Goal: Transaction & Acquisition: Book appointment/travel/reservation

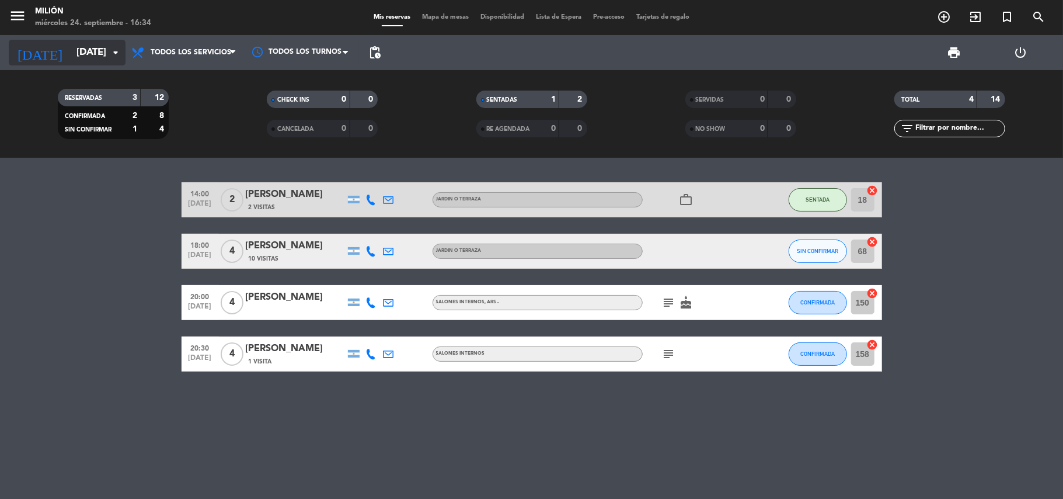
click at [117, 56] on icon "arrow_drop_down" at bounding box center [116, 53] width 14 height 14
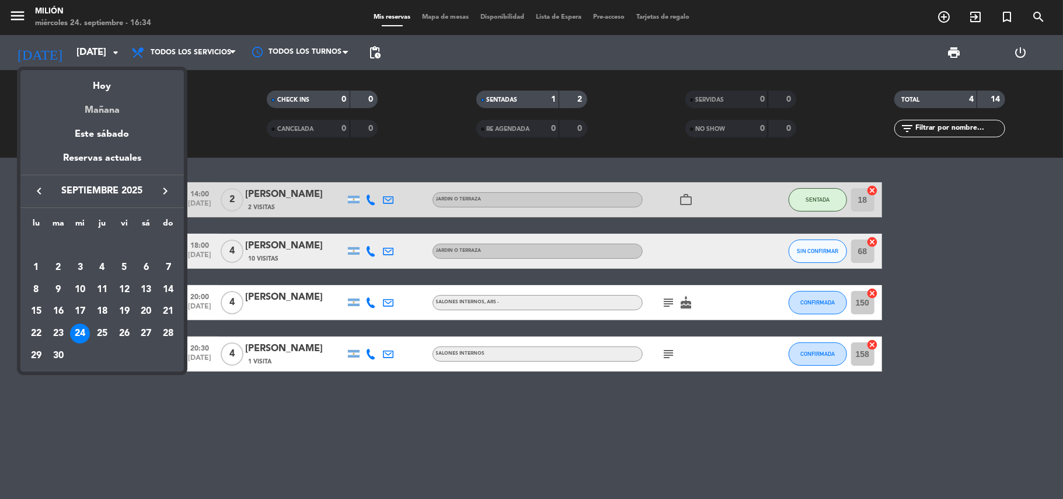
click at [113, 110] on div "Mañana" at bounding box center [101, 106] width 163 height 24
type input "[DEMOGRAPHIC_DATA][DATE]"
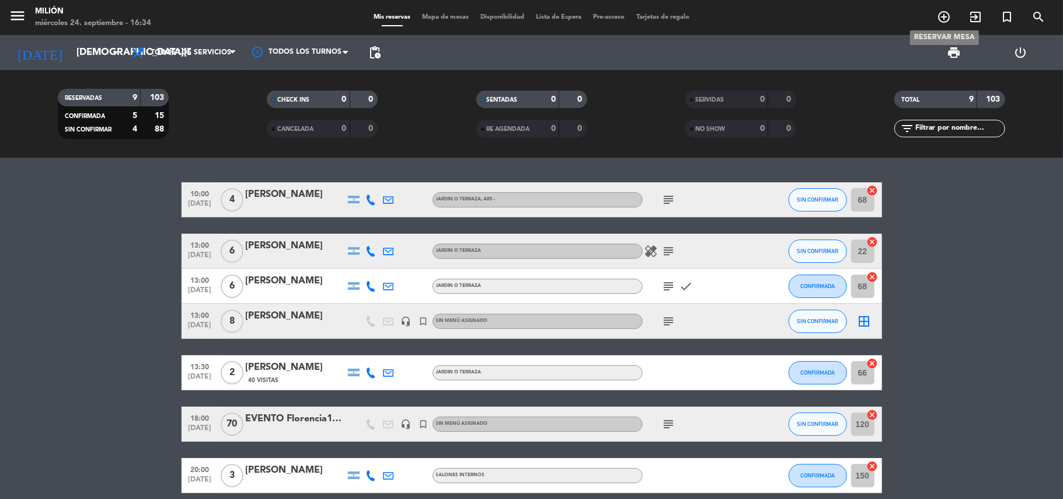
click at [939, 20] on icon "add_circle_outline" at bounding box center [944, 17] width 14 height 14
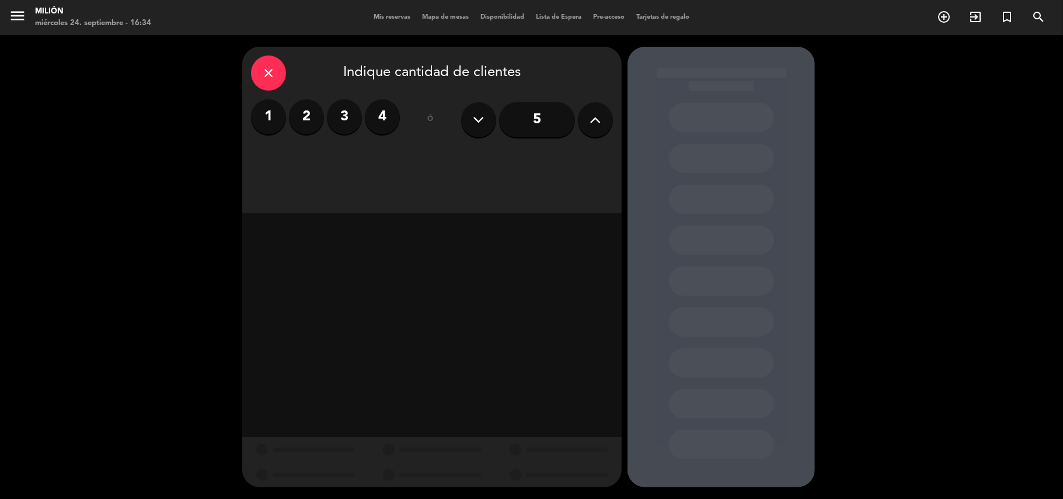
click at [601, 113] on icon at bounding box center [595, 120] width 11 height 18
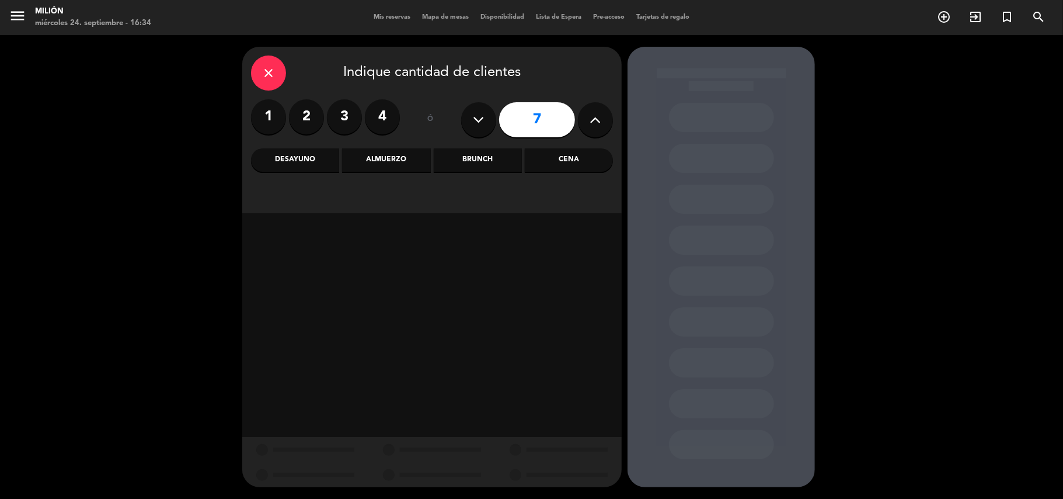
click at [601, 112] on icon at bounding box center [595, 120] width 11 height 18
type input "8"
click at [570, 160] on div "Cena" at bounding box center [569, 159] width 88 height 23
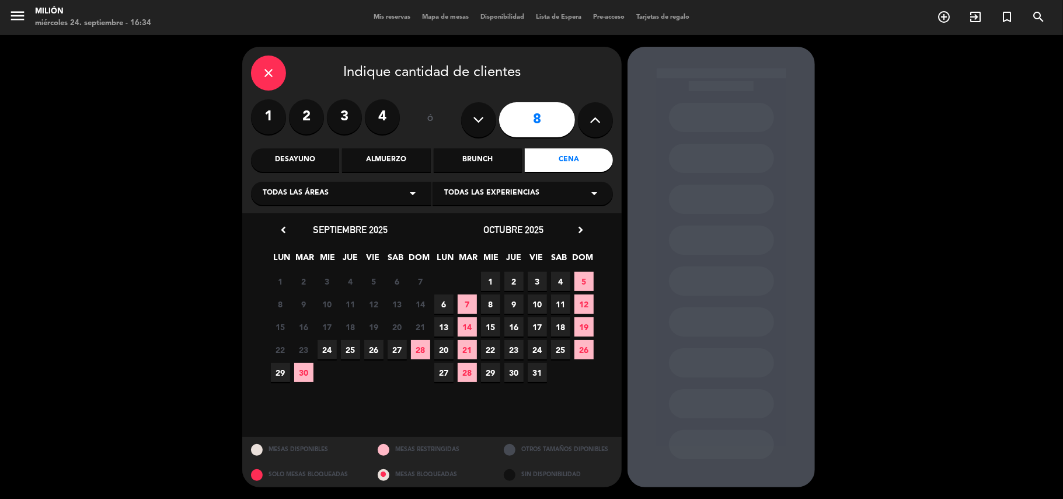
click at [354, 349] on span "25" at bounding box center [350, 349] width 19 height 19
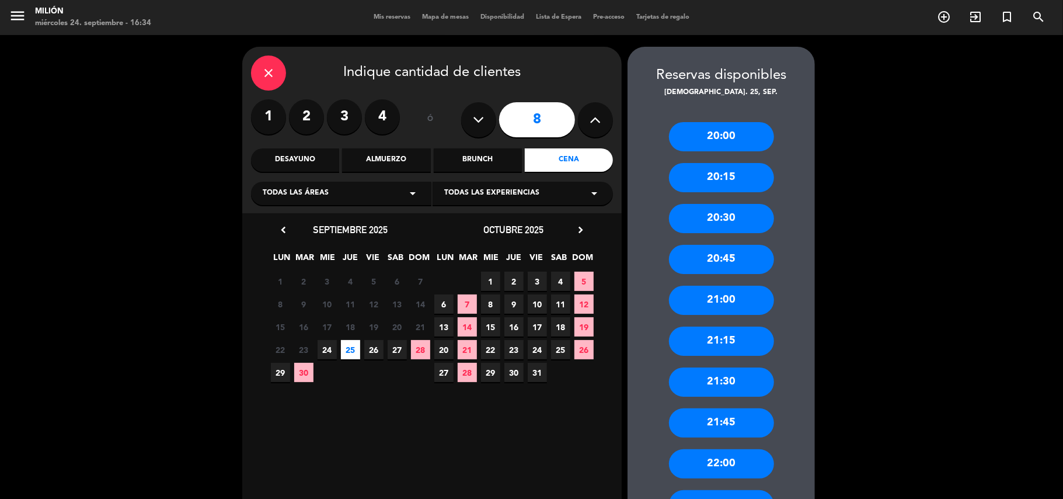
click at [723, 295] on div "21:00" at bounding box center [721, 300] width 105 height 29
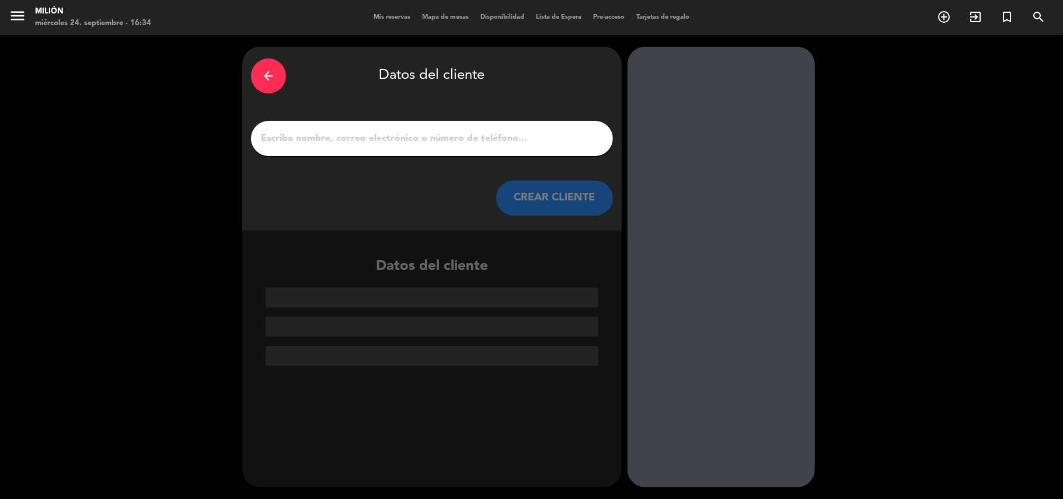
click at [283, 138] on input "1" at bounding box center [432, 138] width 345 height 16
paste input "PARA CONSULTAS POR EVENTOS envianos un email a [EMAIL_ADDRESS][DOMAIN_NAME] ó a…"
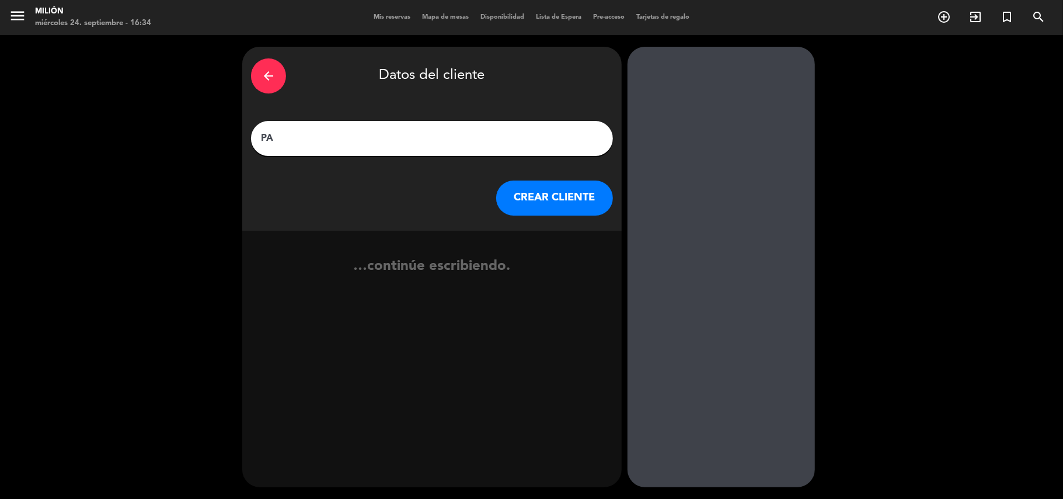
type input "P"
type input "skymedic [DATE][PERSON_NAME]"
click at [519, 206] on button "CREAR CLIENTE" at bounding box center [554, 197] width 117 height 35
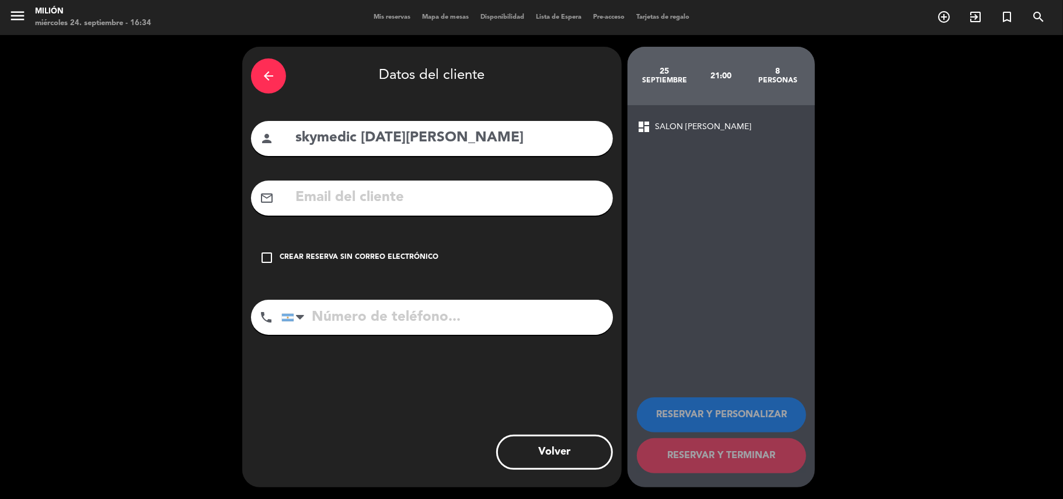
click at [320, 321] on input "tel" at bounding box center [447, 317] width 332 height 35
click at [300, 318] on div at bounding box center [300, 317] width 8 height 14
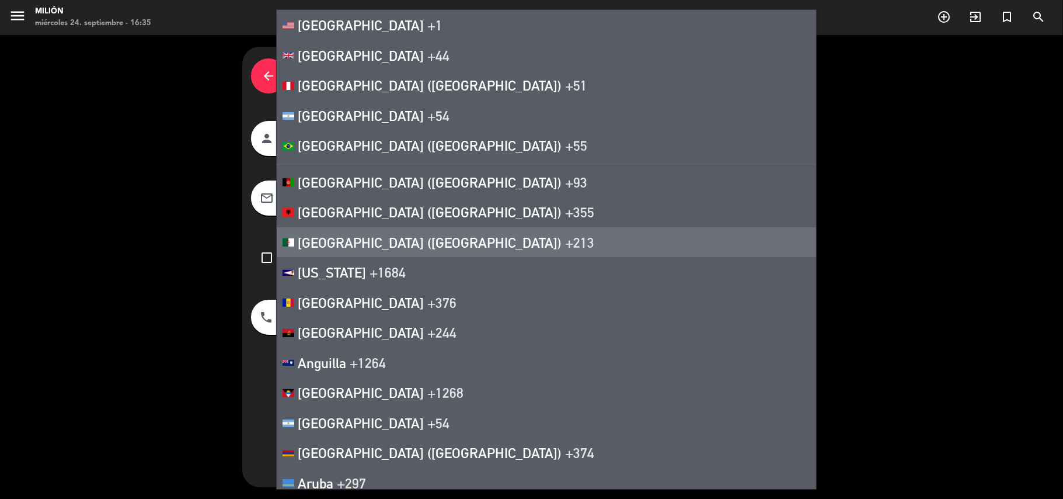
click at [989, 228] on div "arrow_back Datos del cliente person skymedic [DATE][PERSON_NAME] mail_outline c…" at bounding box center [531, 267] width 1063 height 464
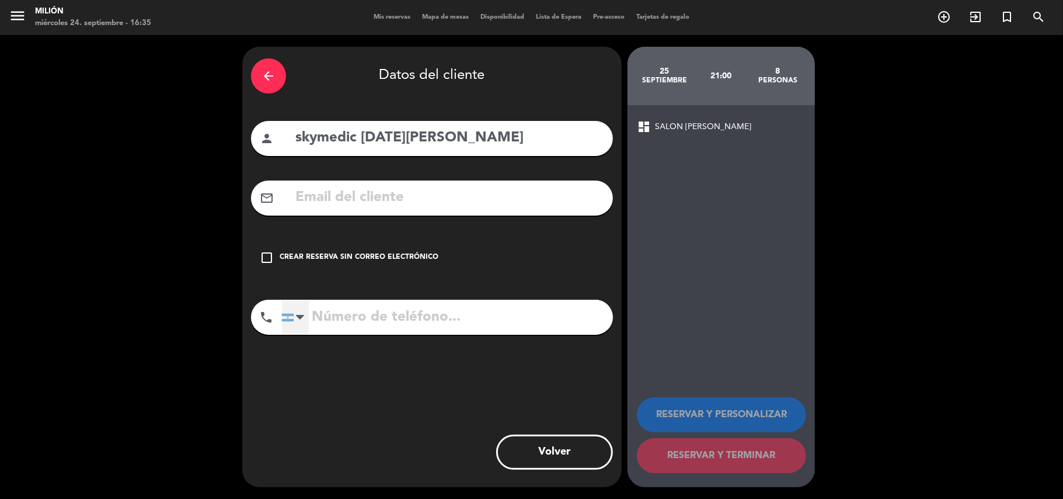
click at [297, 314] on div at bounding box center [300, 317] width 8 height 14
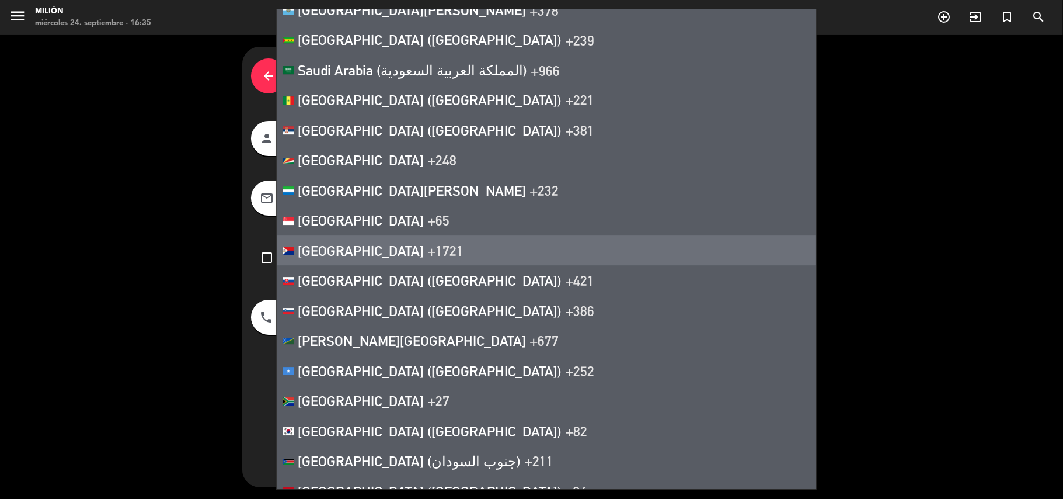
scroll to position [5865, 0]
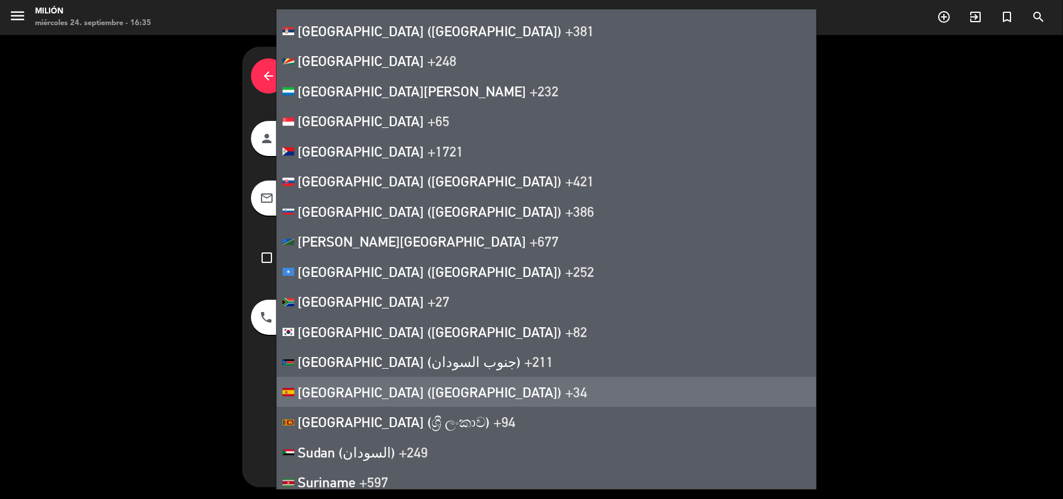
click at [371, 384] on span "[GEOGRAPHIC_DATA] ([GEOGRAPHIC_DATA])" at bounding box center [430, 392] width 264 height 16
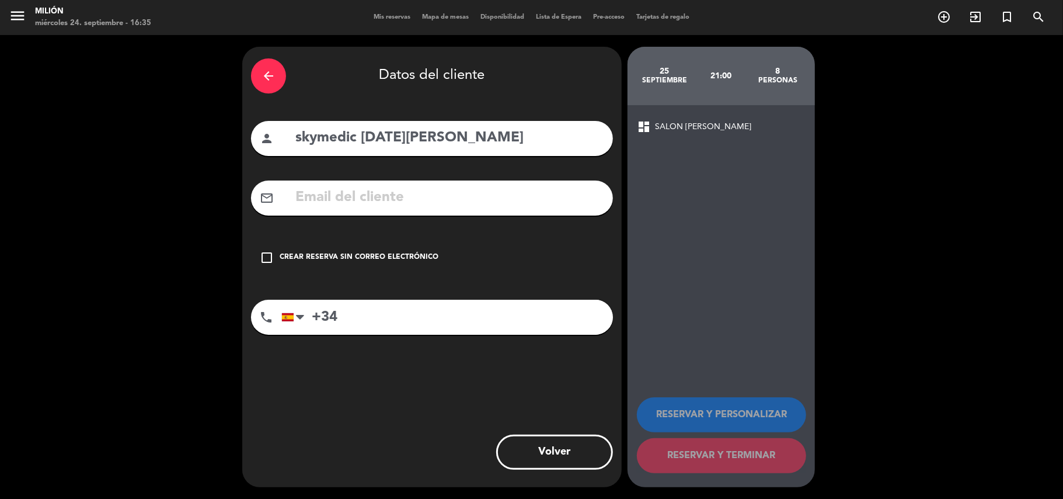
click at [367, 315] on input "+34" at bounding box center [447, 317] width 332 height 35
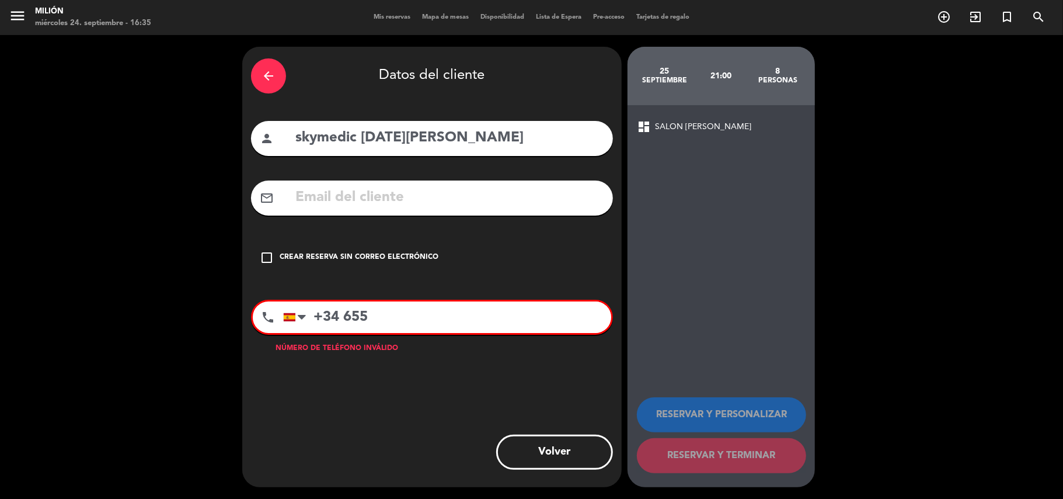
click at [377, 311] on input "+34 655" at bounding box center [447, 317] width 328 height 32
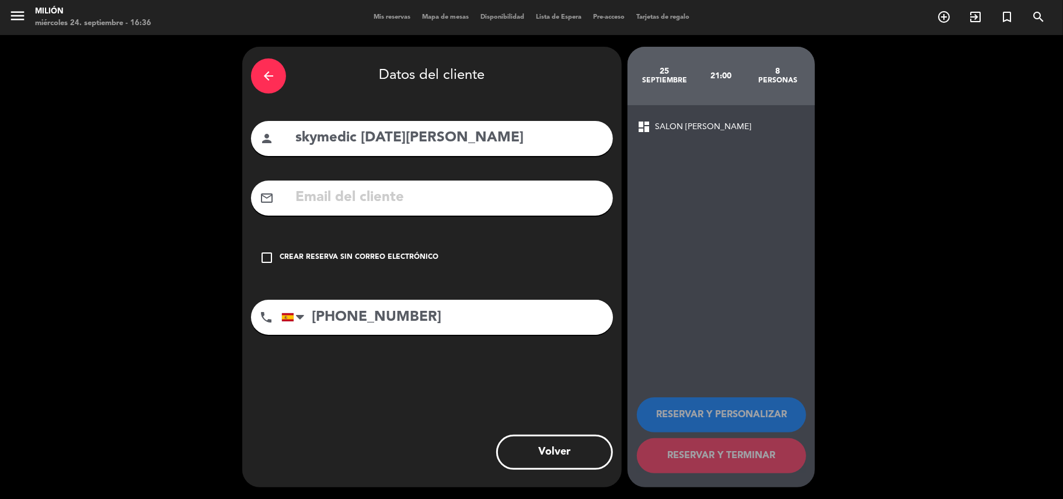
click at [418, 314] on input "[PHONE_NUMBER]" at bounding box center [447, 317] width 332 height 35
click at [370, 316] on input "[PHONE_NUMBER]" at bounding box center [447, 317] width 332 height 35
click at [380, 314] on input "[PHONE_NUMBER]" at bounding box center [447, 317] width 332 height 35
click at [388, 313] on input "[PHONE_NUMBER]" at bounding box center [447, 317] width 332 height 35
drag, startPoint x: 466, startPoint y: 316, endPoint x: 475, endPoint y: 329, distance: 15.5
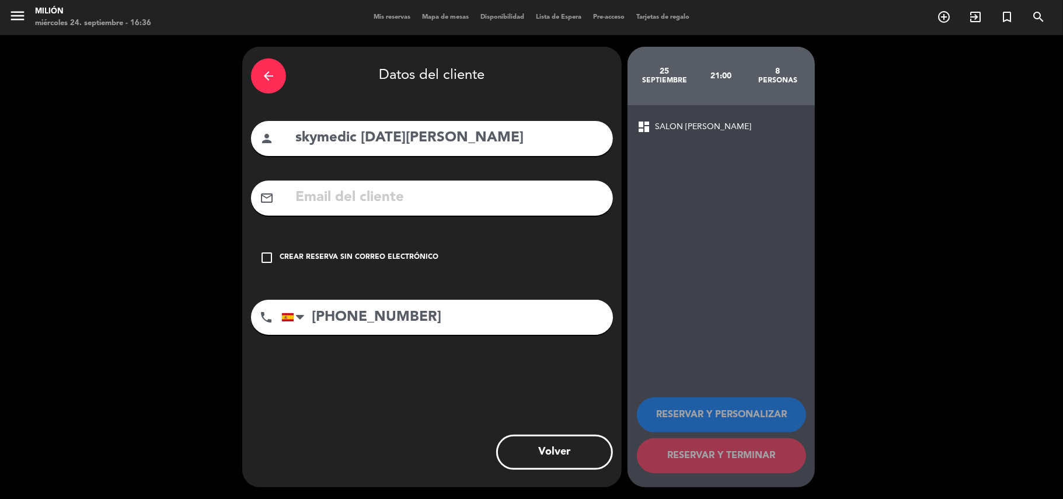
click at [469, 319] on input "[PHONE_NUMBER]" at bounding box center [447, 317] width 332 height 35
drag, startPoint x: 453, startPoint y: 325, endPoint x: 458, endPoint y: 345, distance: 20.5
click at [461, 329] on div "phone [GEOGRAPHIC_DATA] +1 [GEOGRAPHIC_DATA] +44 [GEOGRAPHIC_DATA] ([GEOGRAPHIC…" at bounding box center [432, 321] width 362 height 43
click at [448, 315] on input "[PHONE_NUMBER]" at bounding box center [447, 317] width 332 height 35
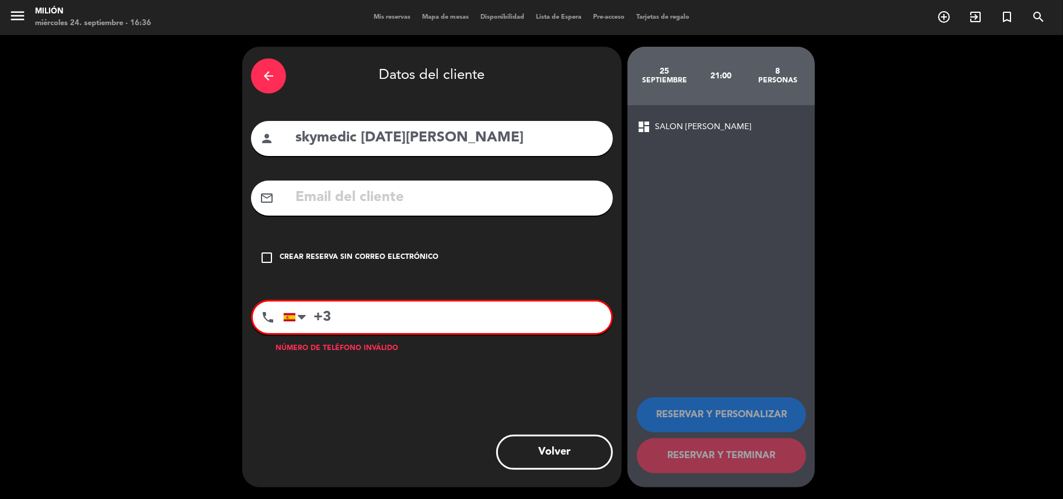
type input "+"
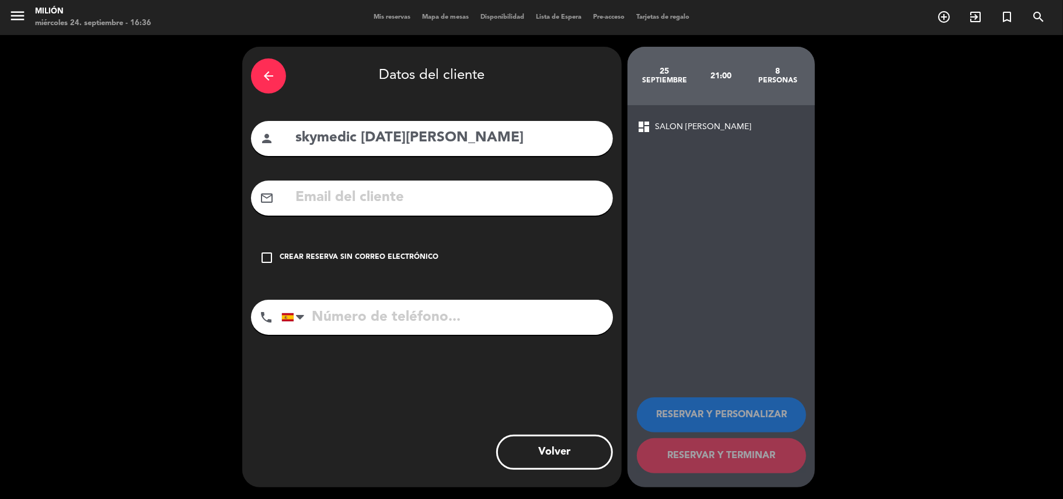
click at [547, 446] on button "Volver" at bounding box center [554, 451] width 117 height 35
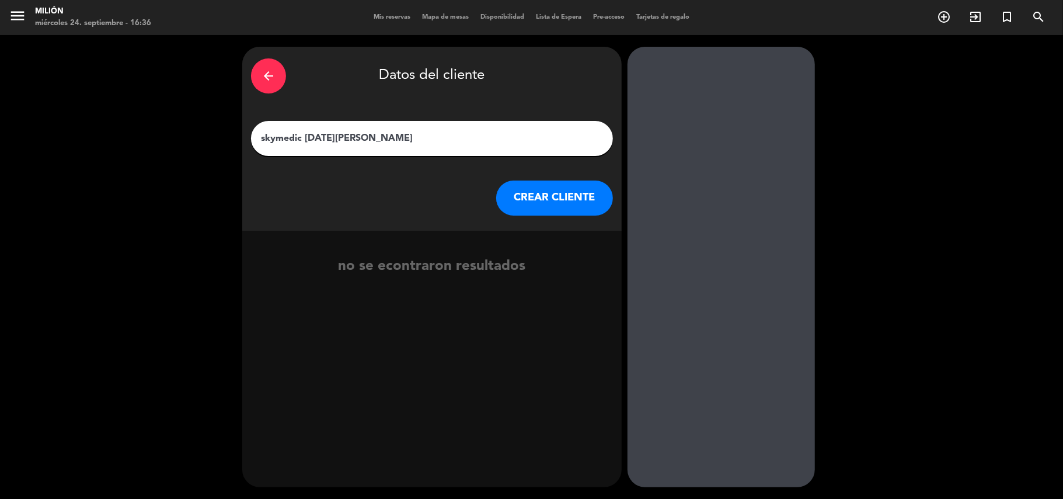
click at [523, 206] on button "CREAR CLIENTE" at bounding box center [554, 197] width 117 height 35
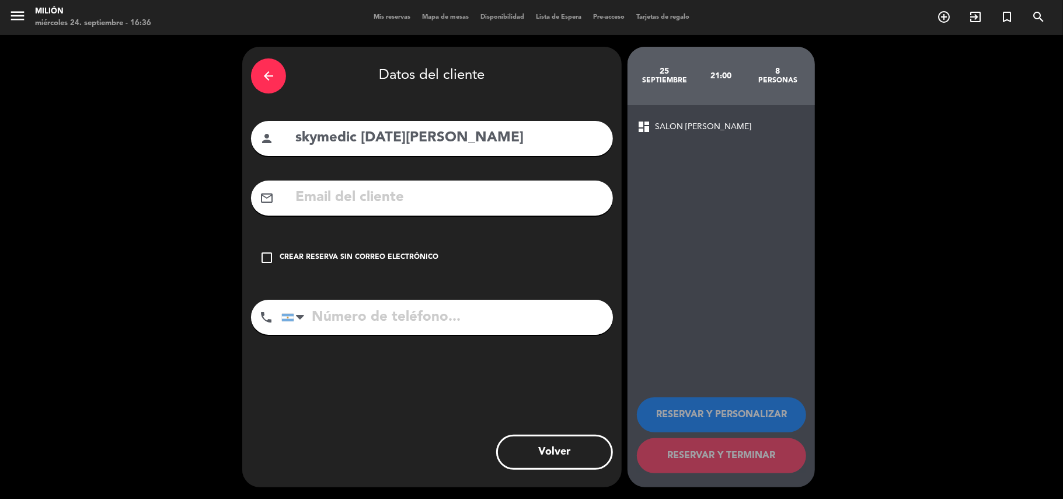
click at [265, 257] on icon "check_box_outline_blank" at bounding box center [267, 257] width 14 height 14
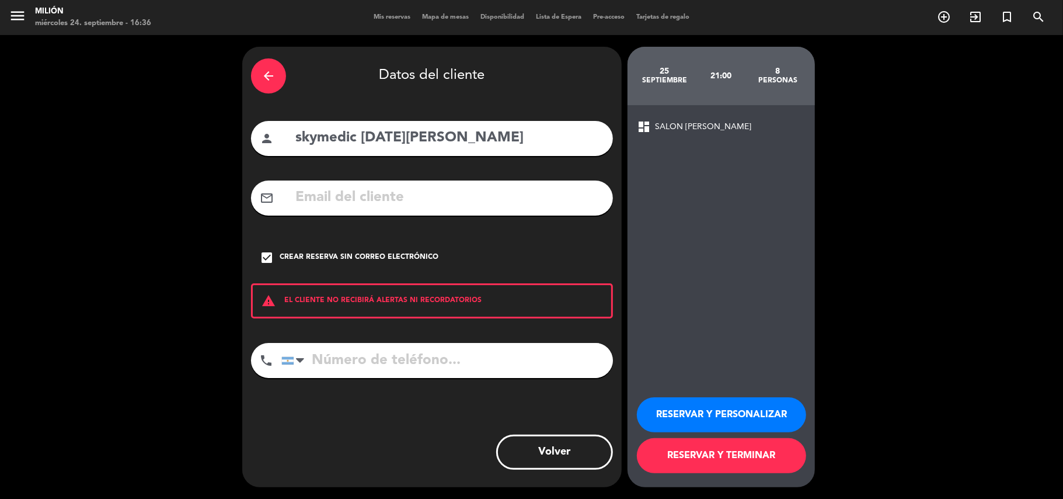
click at [346, 363] on input "tel" at bounding box center [447, 360] width 332 height 35
click at [728, 461] on button "RESERVAR Y TERMINAR" at bounding box center [721, 455] width 169 height 35
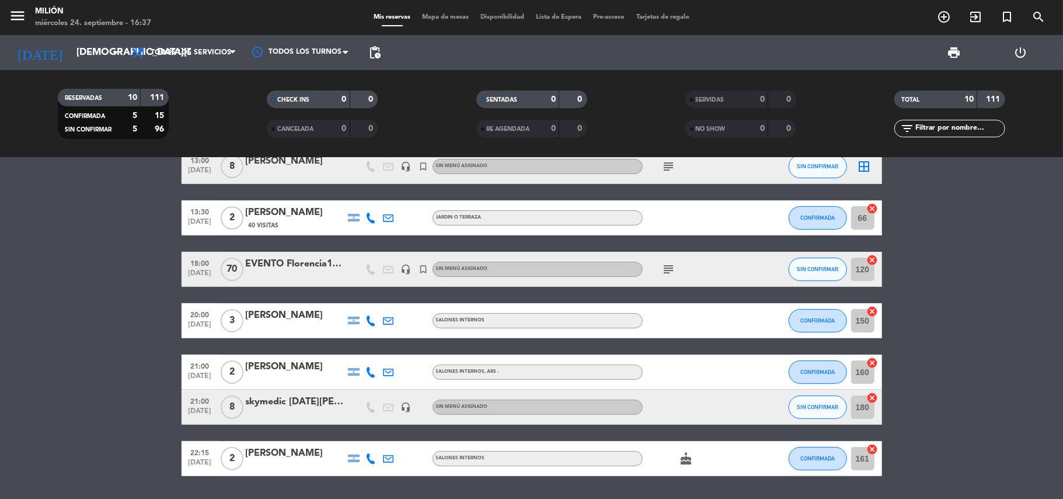
scroll to position [138, 0]
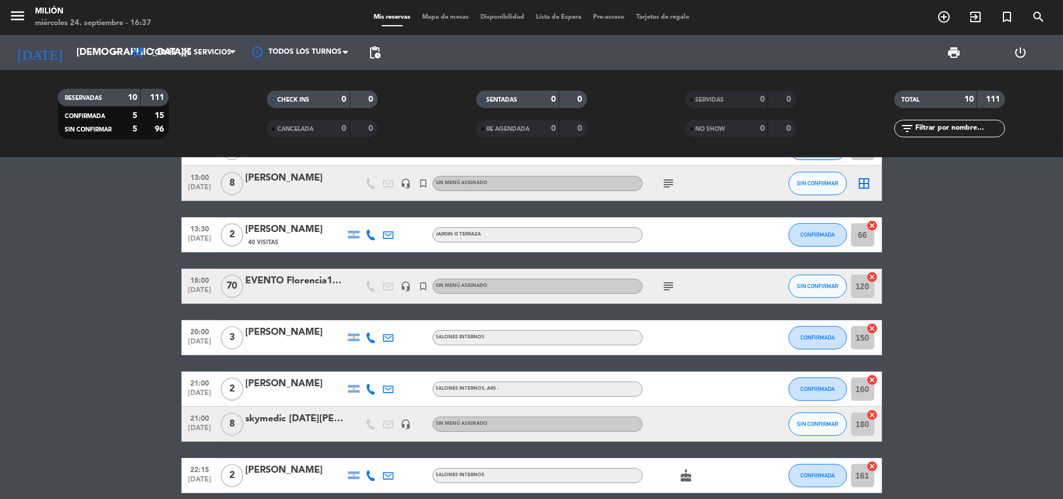
click at [668, 286] on icon "subject" at bounding box center [669, 286] width 14 height 14
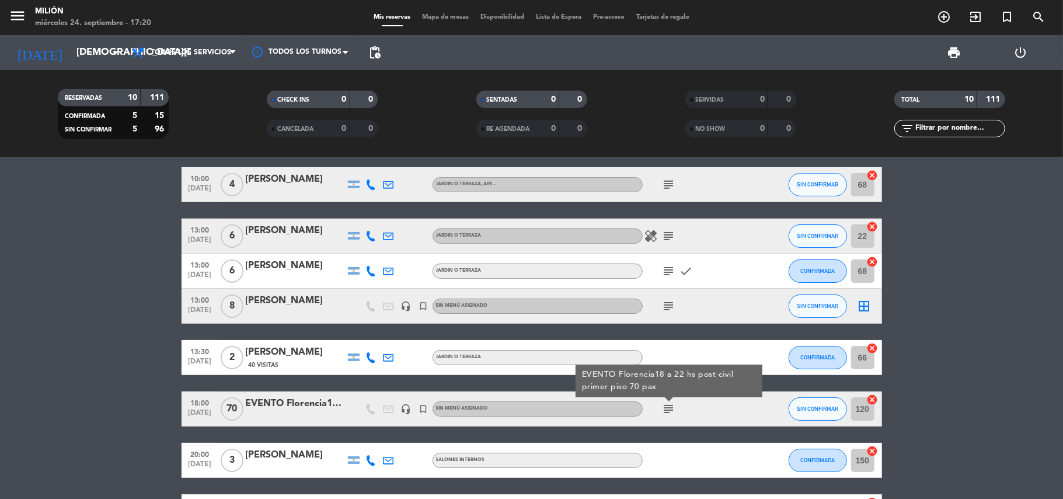
scroll to position [0, 0]
